Goal: Task Accomplishment & Management: Use online tool/utility

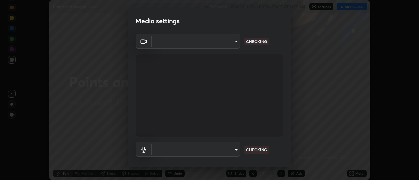
scroll to position [180, 419]
type input "c8d4d34ac1f352bb95d5f05a967dc34c6676a64432e358c7d9874fe1d0247c02"
type input "ce130775b7164724ad1ed5ad860966c1541d672b99243daa1c1c1b621aeed87d"
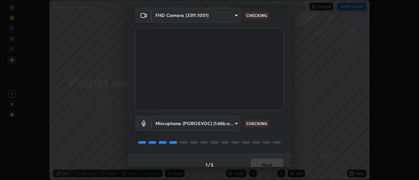
scroll to position [34, 0]
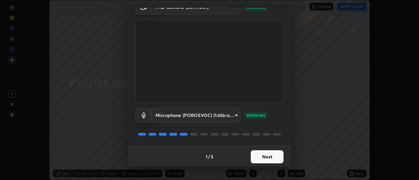
click at [268, 156] on button "Next" at bounding box center [267, 157] width 33 height 13
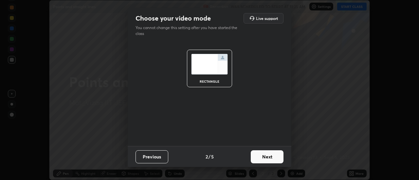
click at [274, 157] on button "Next" at bounding box center [267, 157] width 33 height 13
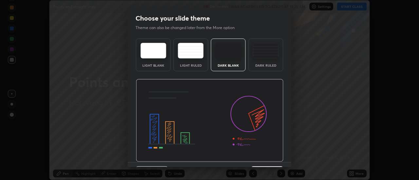
click at [275, 64] on div "Dark Ruled" at bounding box center [266, 65] width 26 height 3
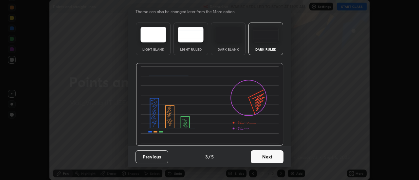
click at [269, 160] on button "Next" at bounding box center [267, 157] width 33 height 13
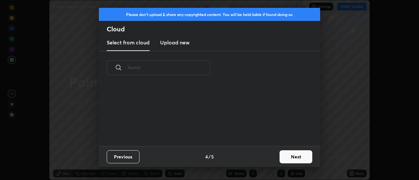
scroll to position [0, 0]
click at [298, 157] on button "Next" at bounding box center [295, 157] width 33 height 13
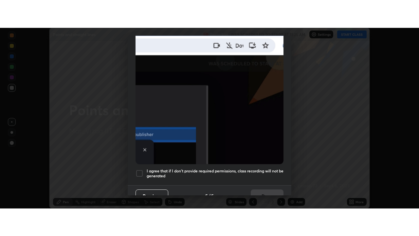
scroll to position [168, 0]
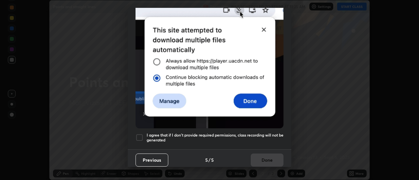
click at [261, 133] on h5 "I agree that if I don't provide required permissions, class recording will not …" at bounding box center [215, 138] width 137 height 10
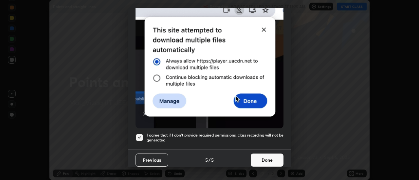
click at [265, 157] on button "Done" at bounding box center [267, 160] width 33 height 13
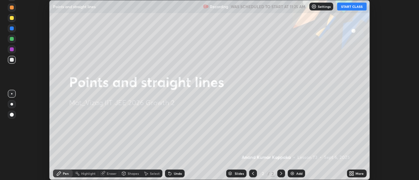
click at [356, 9] on button "START CLASS" at bounding box center [351, 7] width 29 height 8
click at [361, 171] on div "More" at bounding box center [357, 174] width 20 height 8
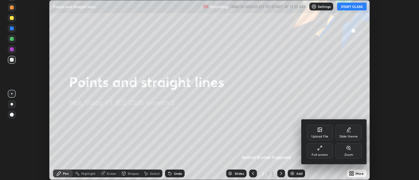
click at [325, 150] on div "Full screen" at bounding box center [320, 151] width 26 height 16
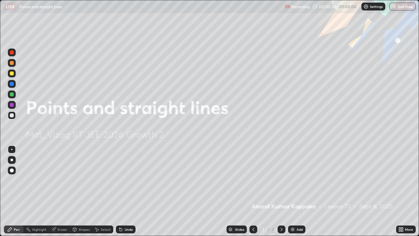
scroll to position [236, 419]
